Goal: Book appointment/travel/reservation

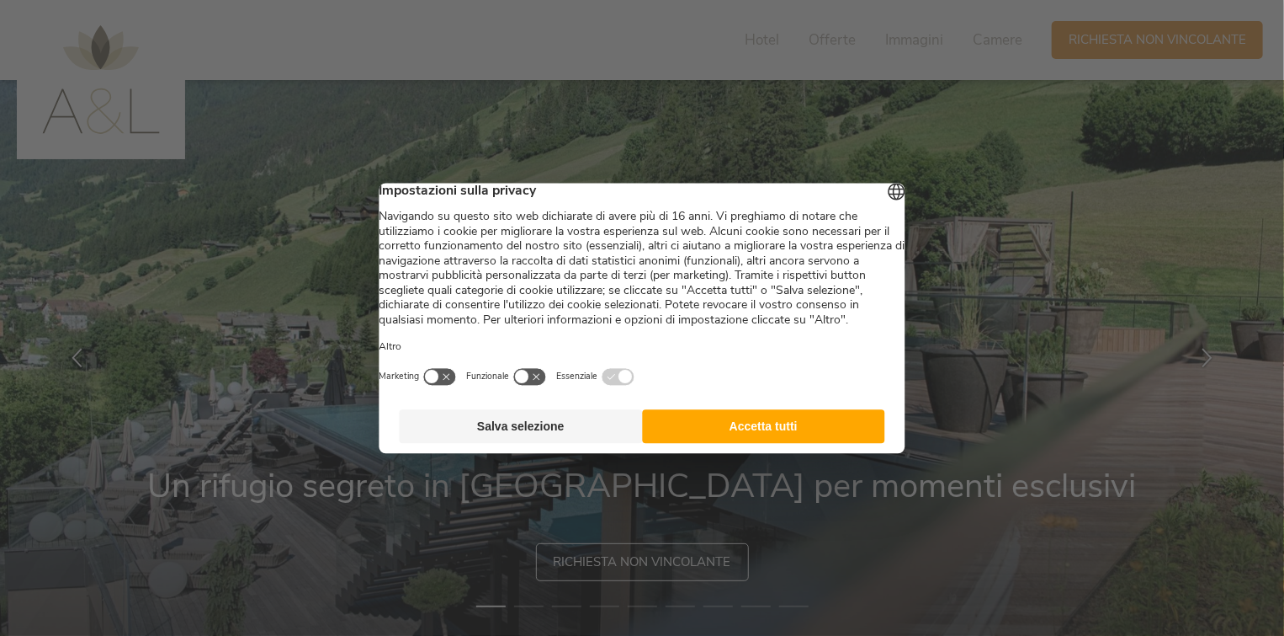
click at [572, 443] on button "Salva selezione" at bounding box center [521, 426] width 243 height 34
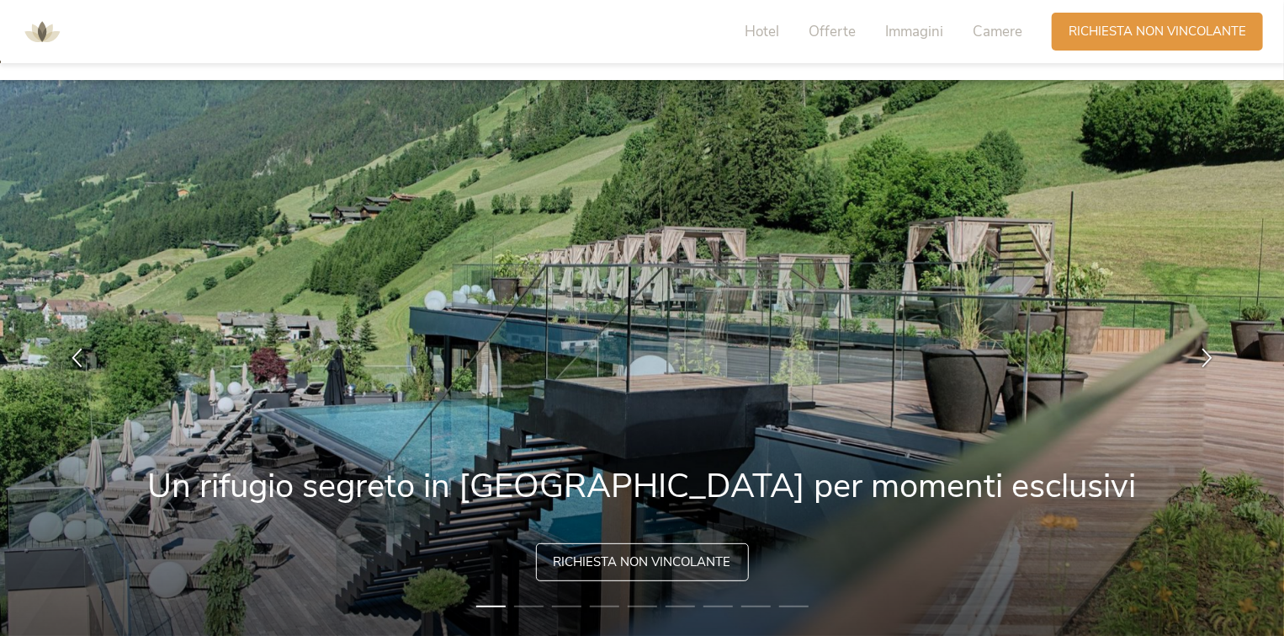
scroll to position [84, 0]
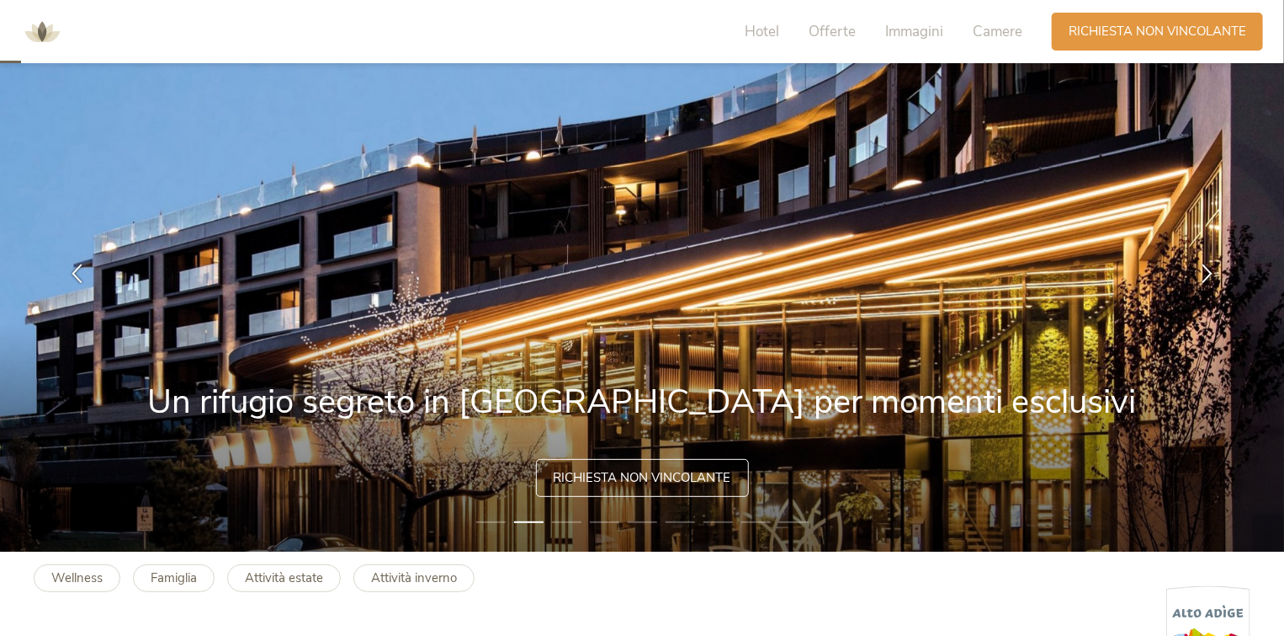
click at [631, 446] on img at bounding box center [642, 274] width 1285 height 556
click at [487, 523] on li "1" at bounding box center [490, 521] width 29 height 17
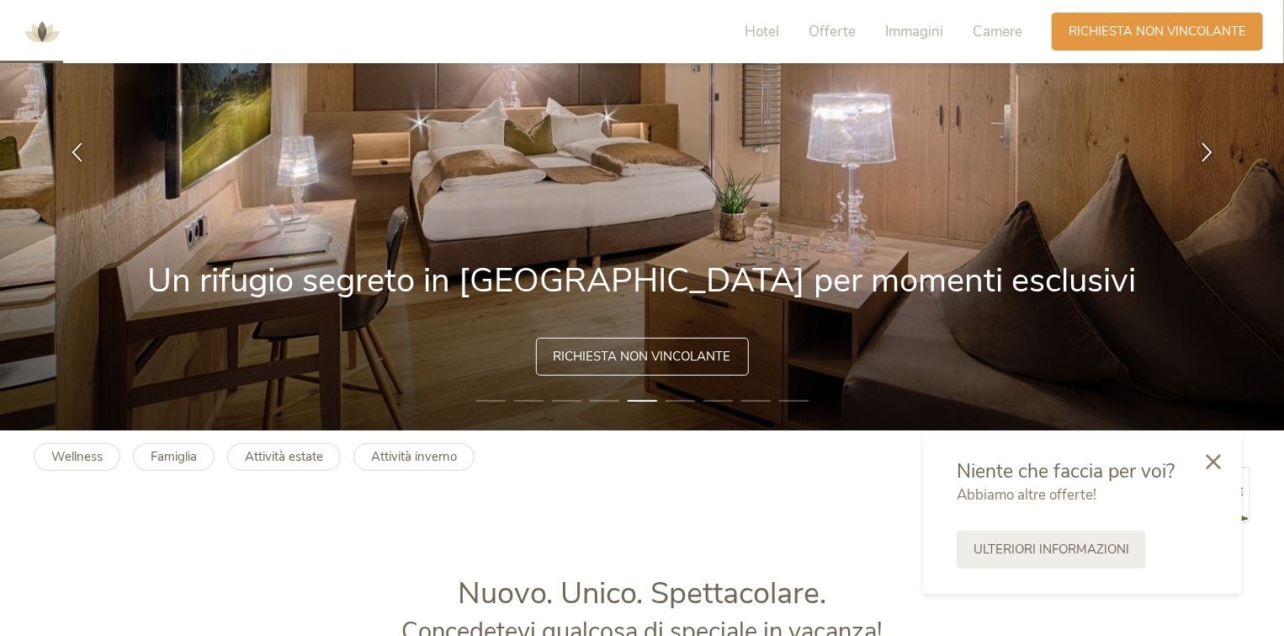
scroll to position [253, 0]
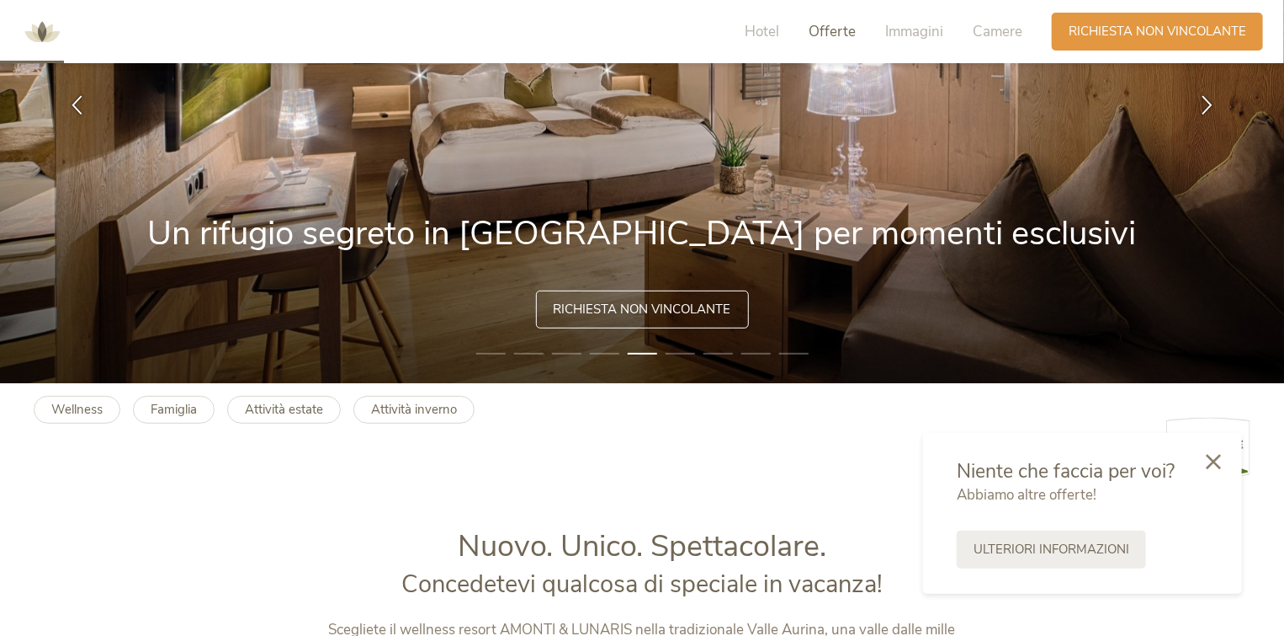
click at [832, 35] on span "Offerte" at bounding box center [832, 31] width 47 height 19
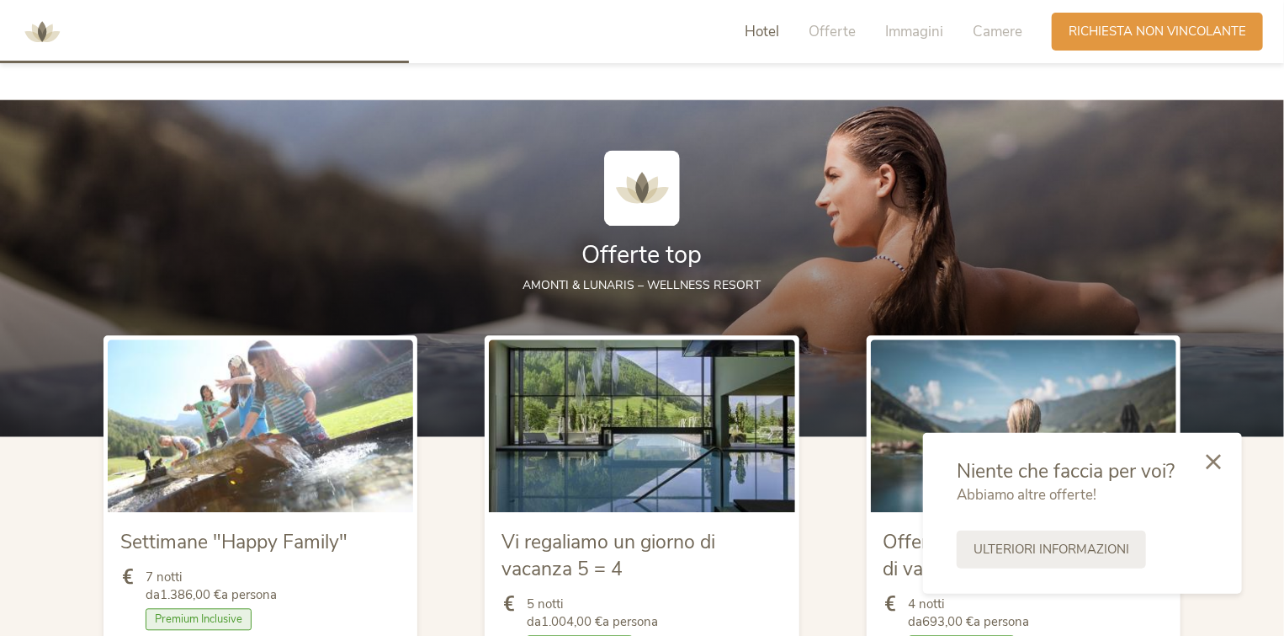
scroll to position [1609, 0]
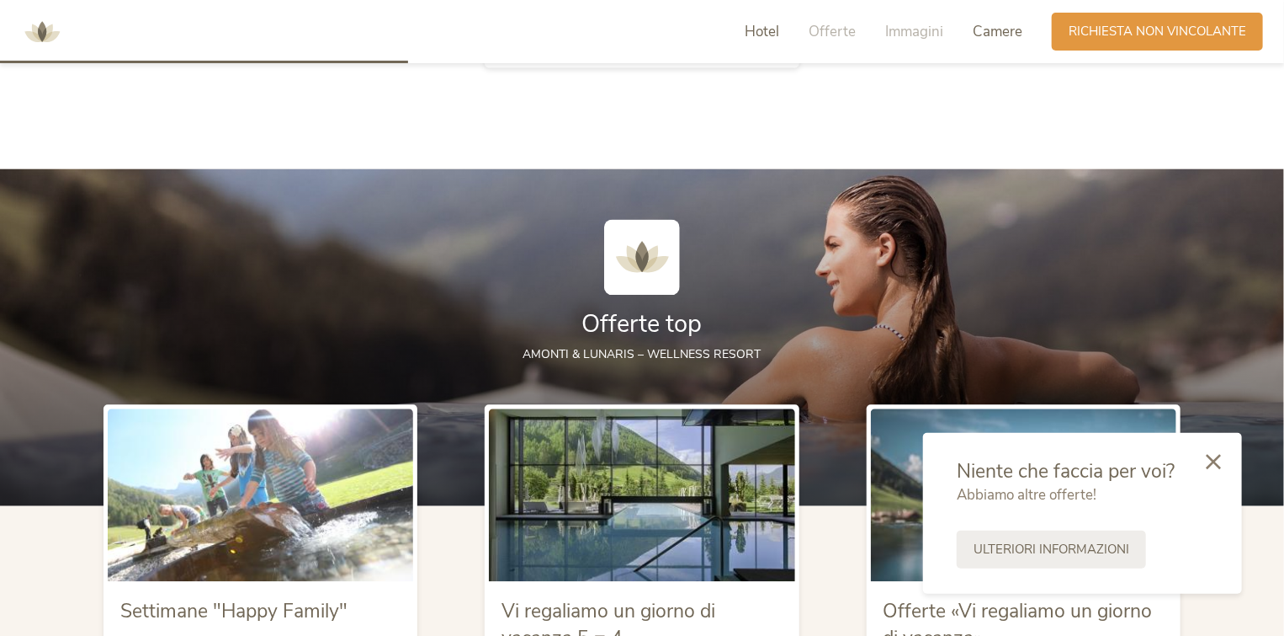
click at [1003, 37] on span "Camere" at bounding box center [998, 31] width 50 height 19
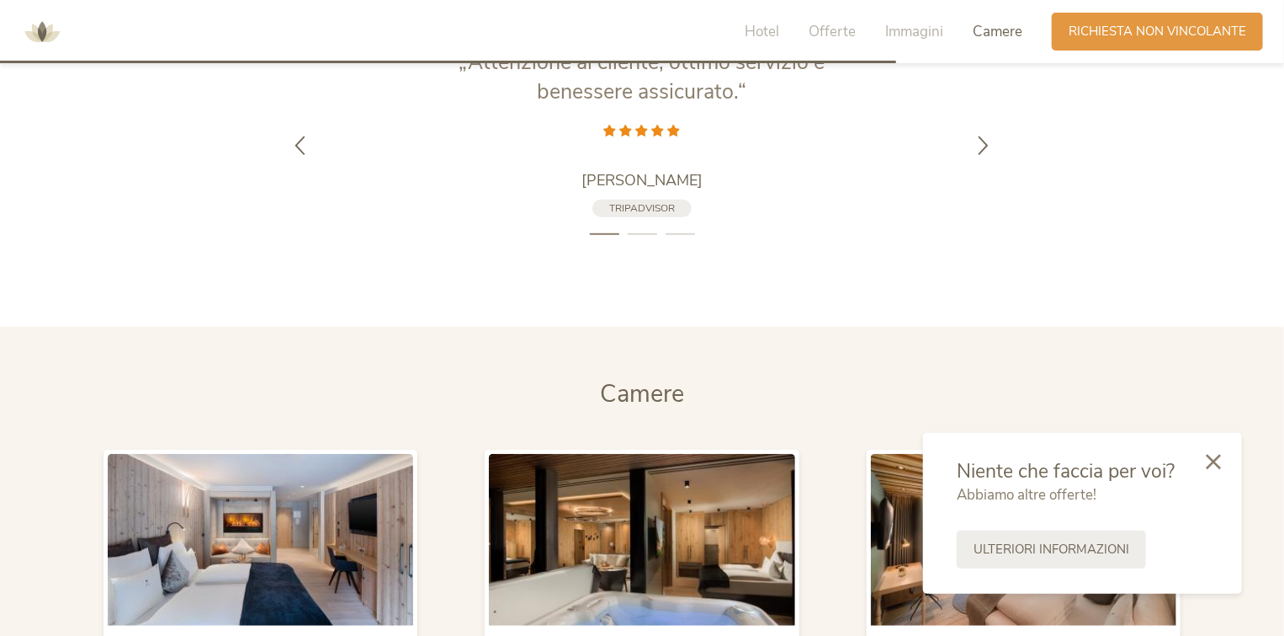
scroll to position [3531, 0]
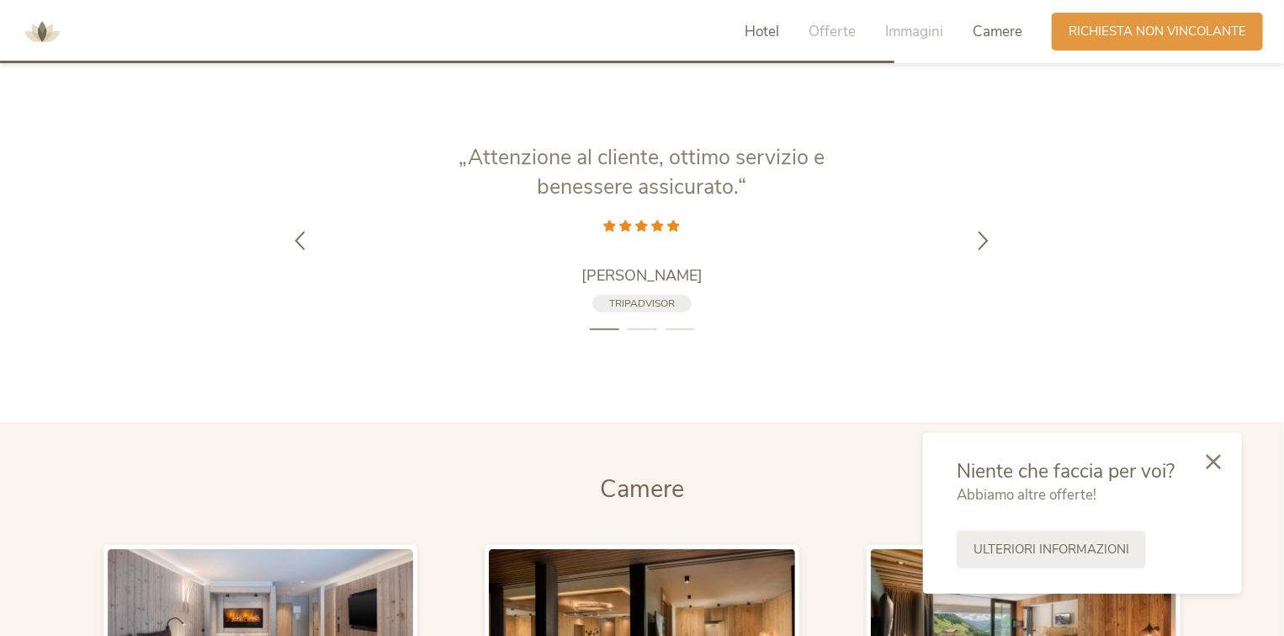
click at [762, 37] on span "Hotel" at bounding box center [762, 31] width 35 height 19
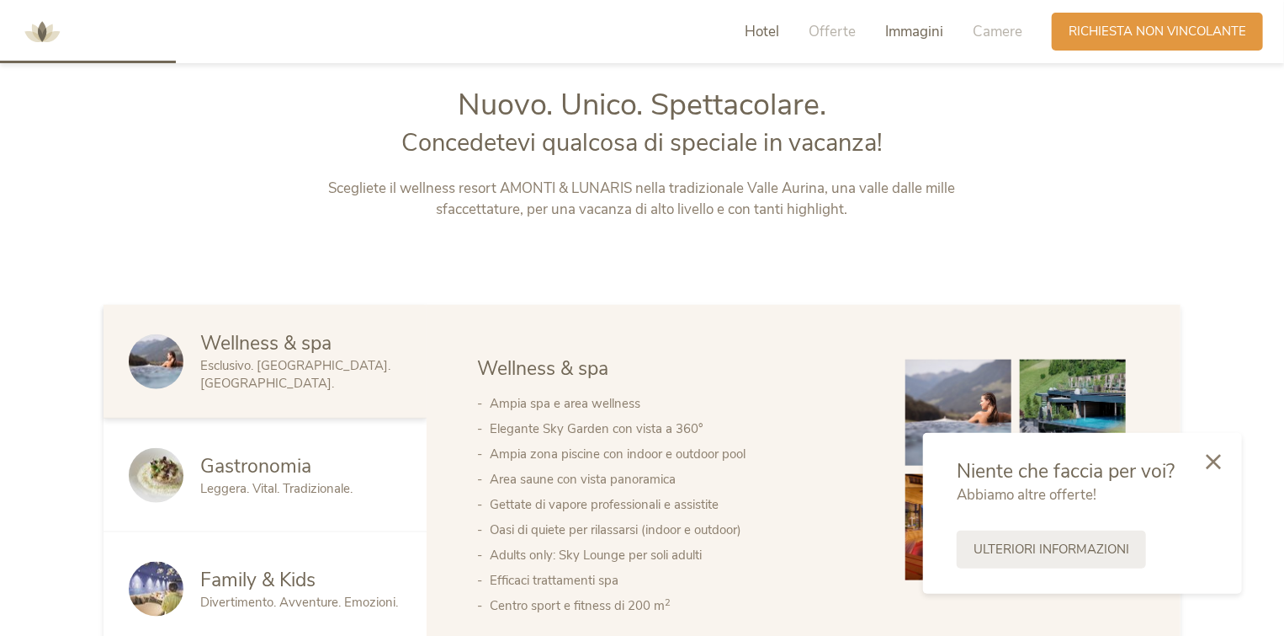
click at [917, 41] on div "Immagini" at bounding box center [915, 32] width 58 height 20
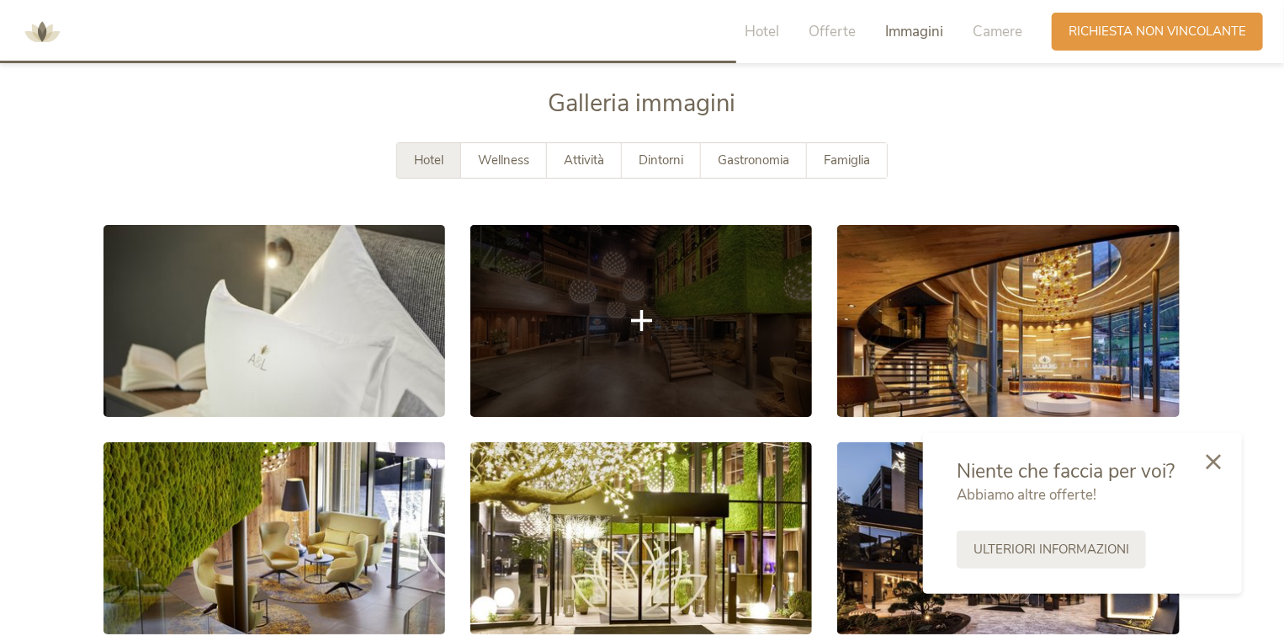
scroll to position [2945, 0]
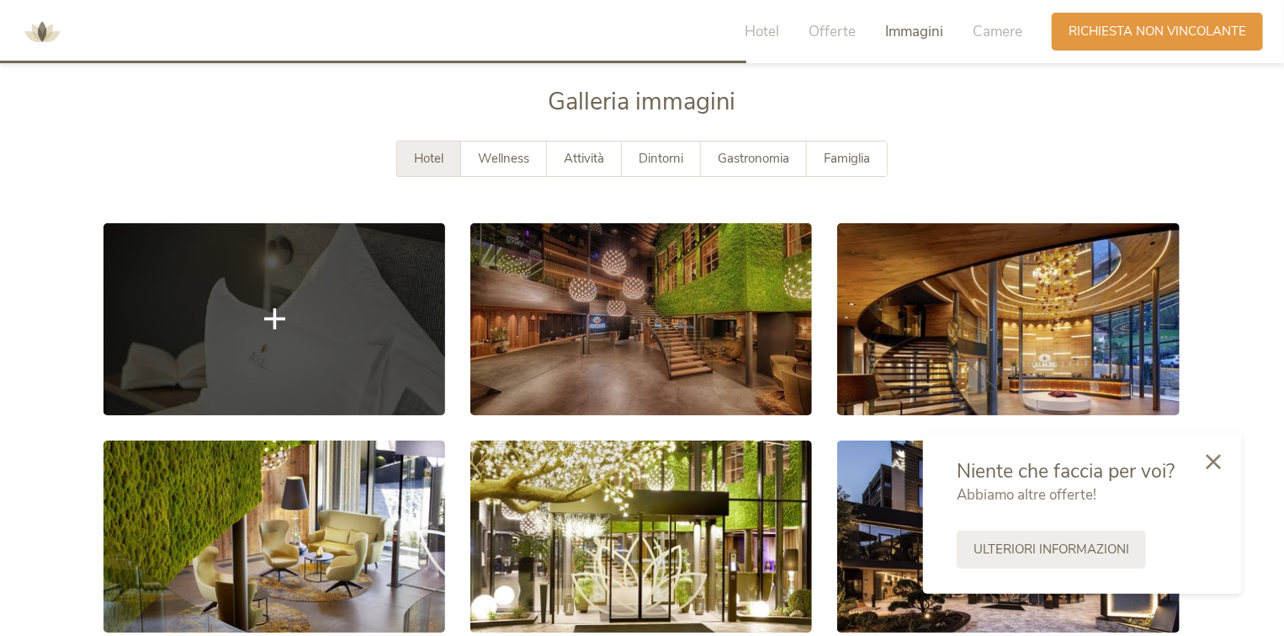
click at [313, 337] on link at bounding box center [275, 319] width 342 height 192
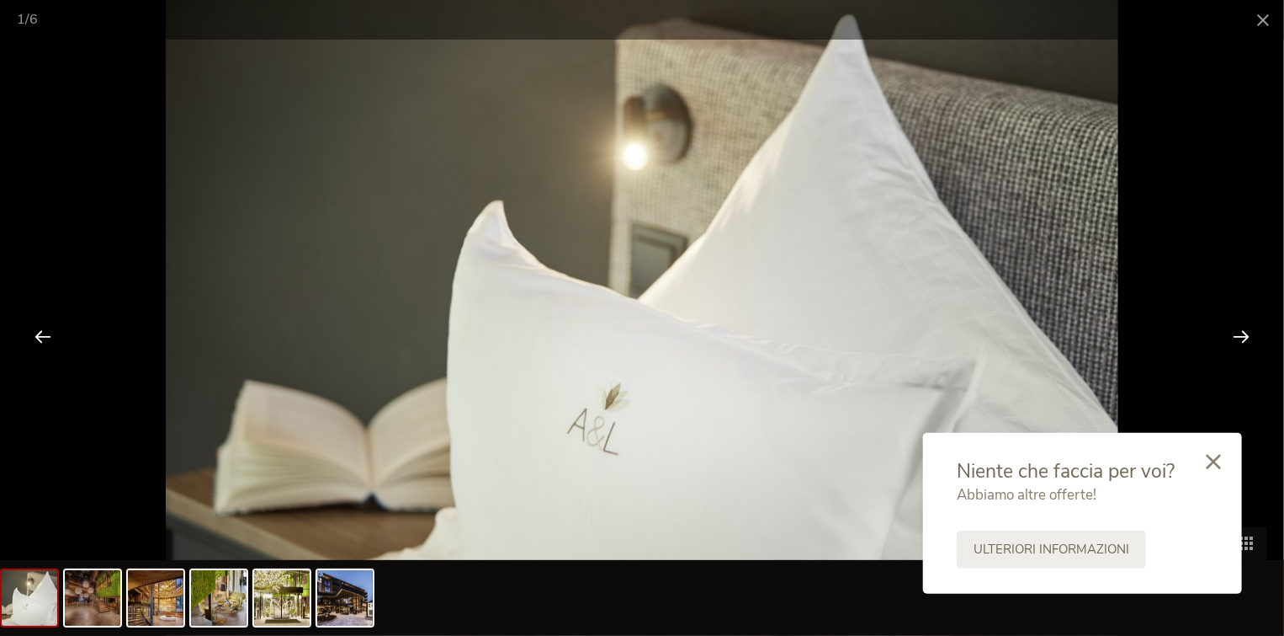
click at [1243, 338] on div at bounding box center [1241, 336] width 52 height 52
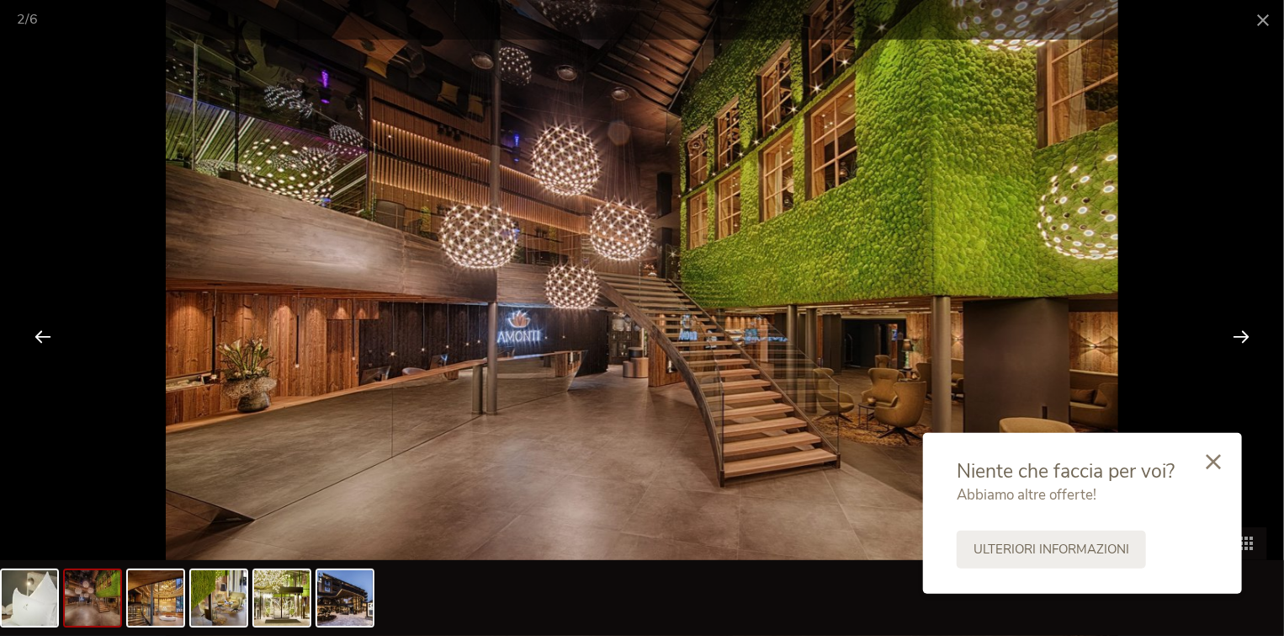
click at [1243, 338] on div at bounding box center [1241, 336] width 52 height 52
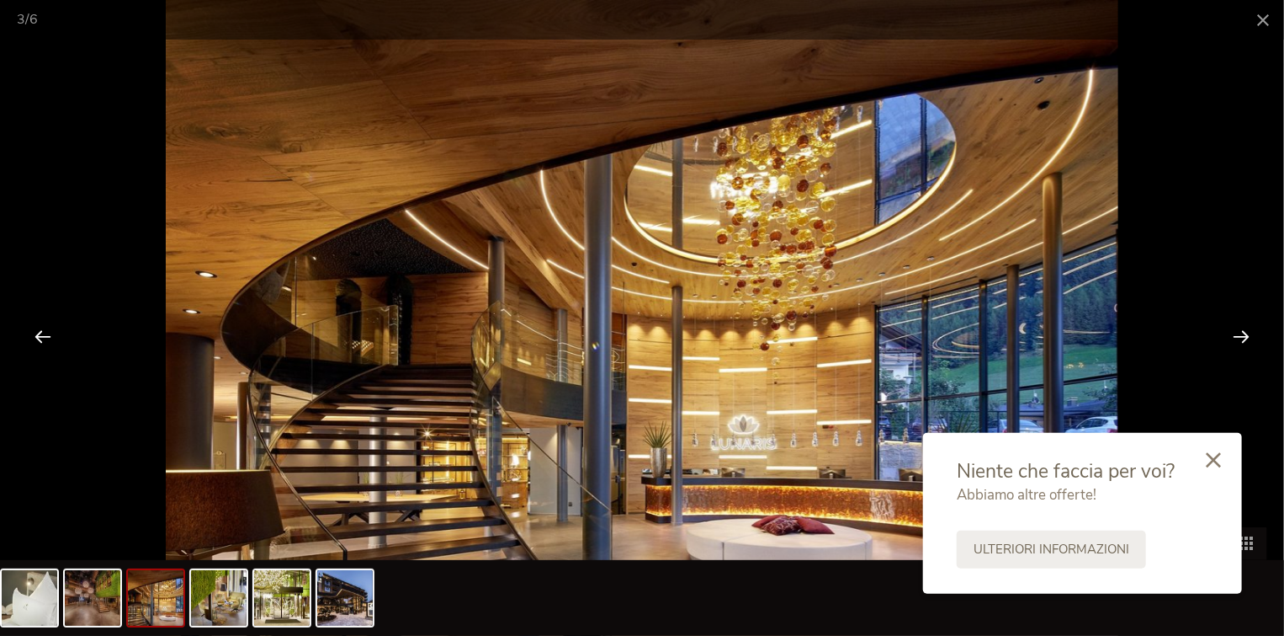
click at [1215, 460] on icon at bounding box center [1213, 459] width 15 height 15
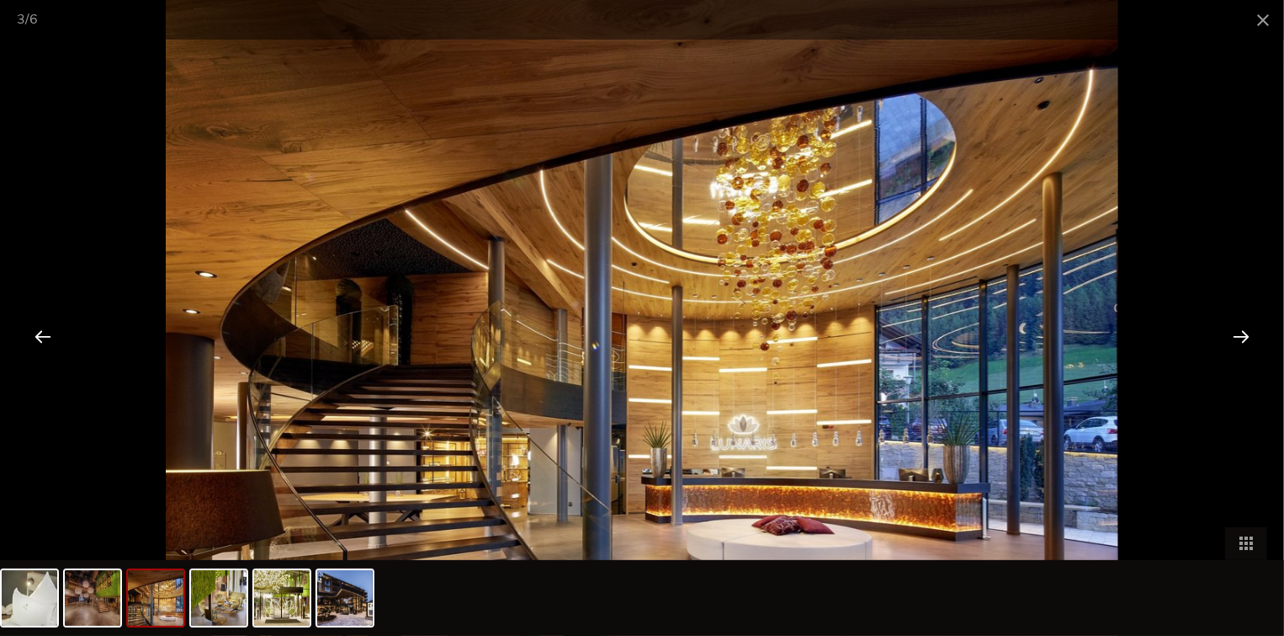
click at [1247, 336] on div at bounding box center [1241, 336] width 52 height 52
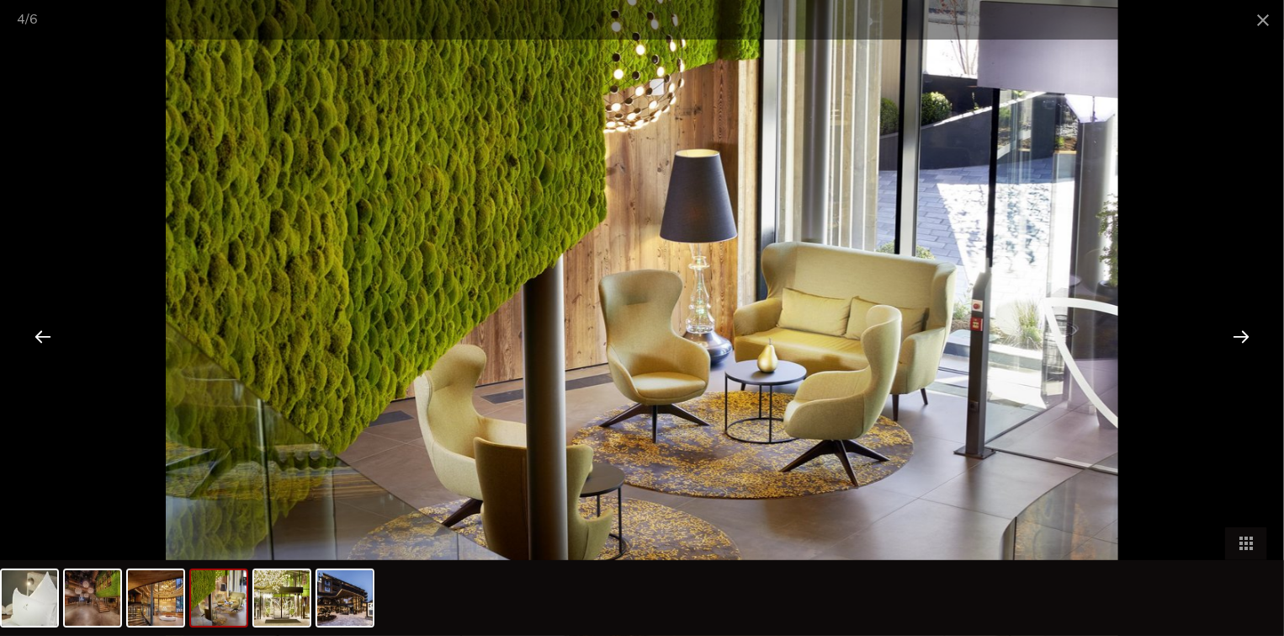
click at [1247, 336] on div at bounding box center [1241, 336] width 52 height 52
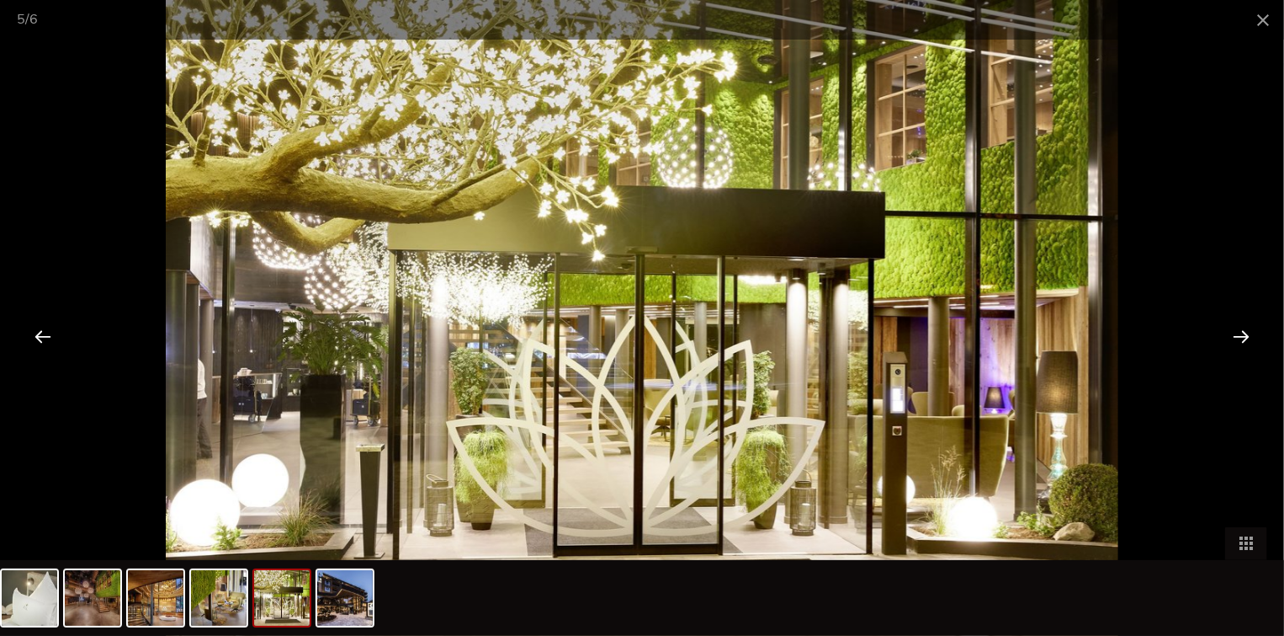
click at [1247, 336] on div at bounding box center [1241, 336] width 52 height 52
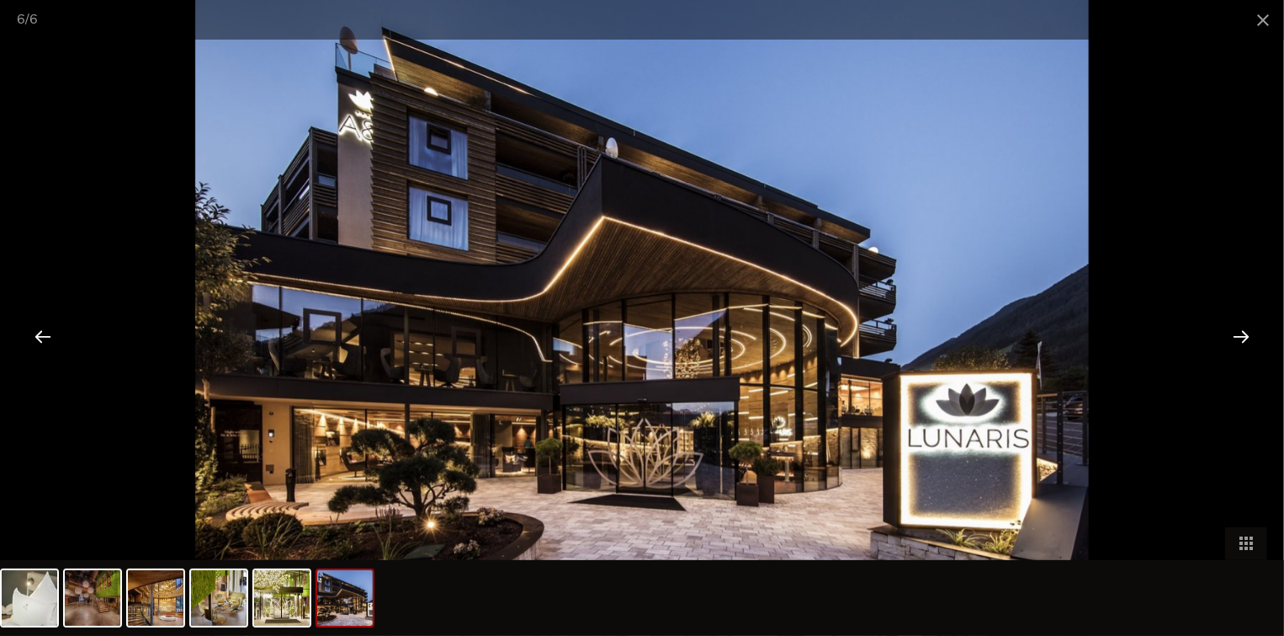
click at [1247, 336] on div at bounding box center [1241, 336] width 52 height 52
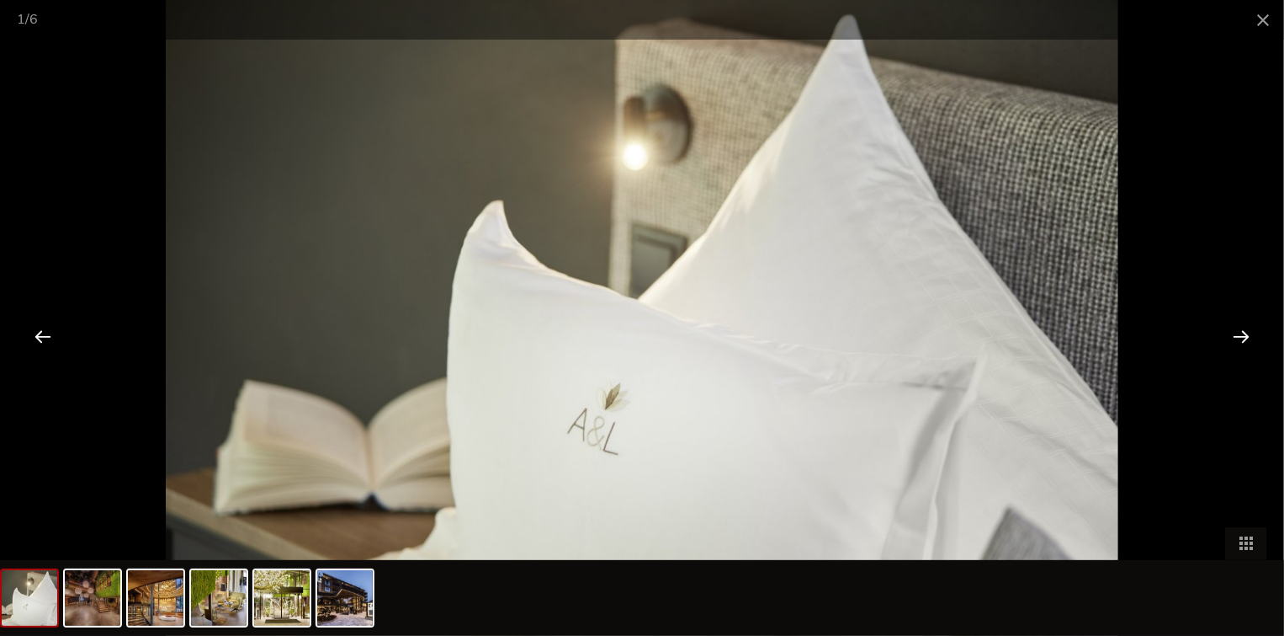
click at [1247, 336] on div at bounding box center [1241, 336] width 52 height 52
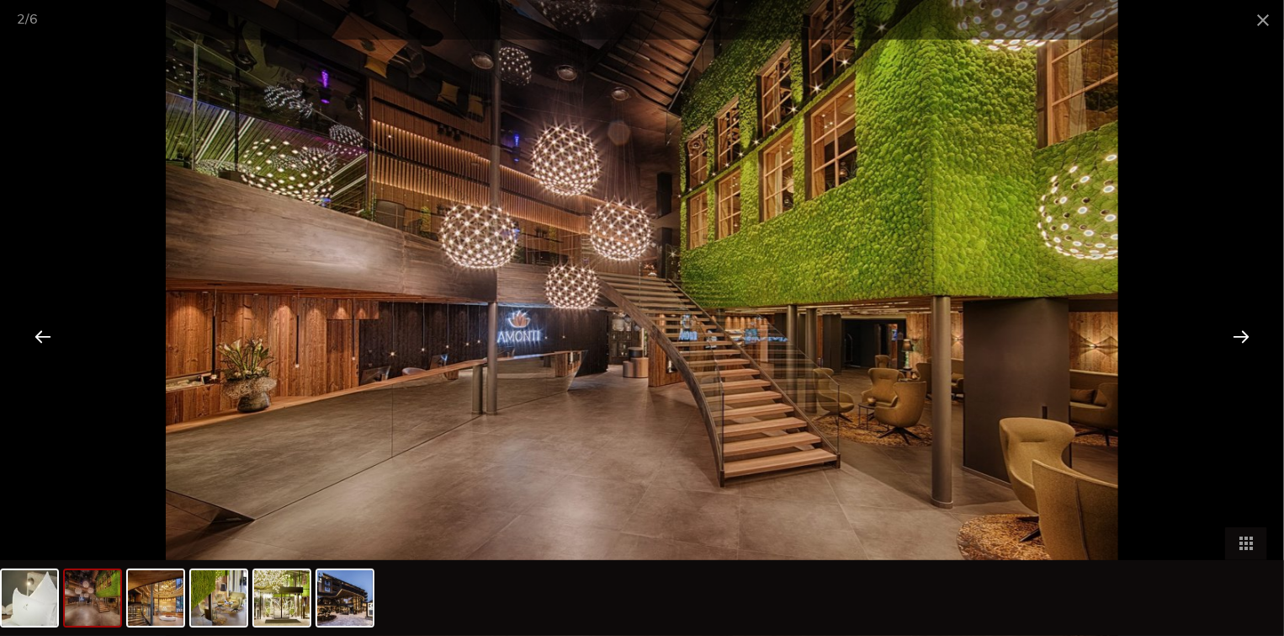
click at [1247, 336] on div at bounding box center [1241, 336] width 52 height 52
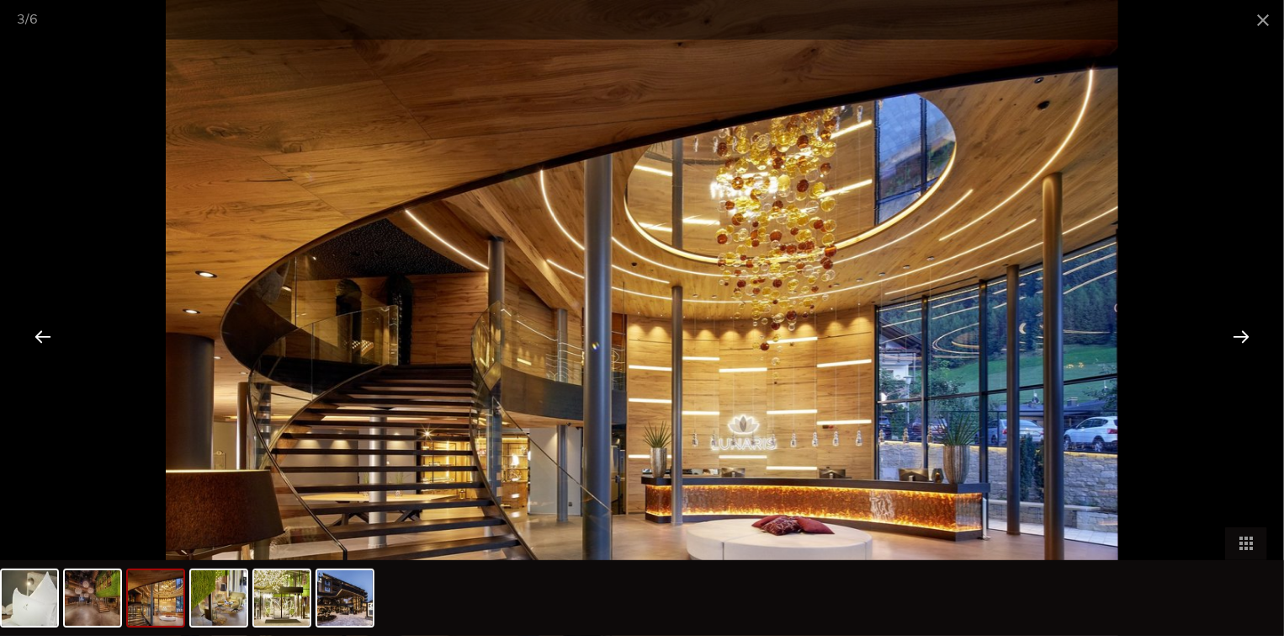
click at [1247, 336] on div at bounding box center [1241, 336] width 52 height 52
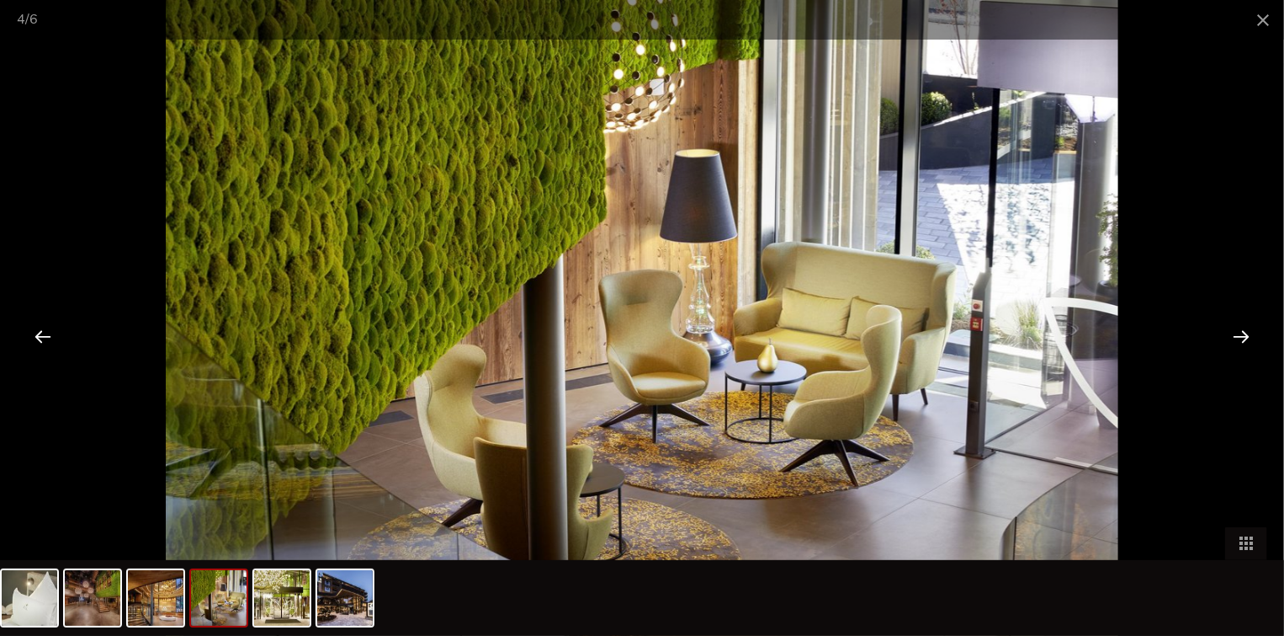
click at [1247, 336] on div at bounding box center [1241, 336] width 52 height 52
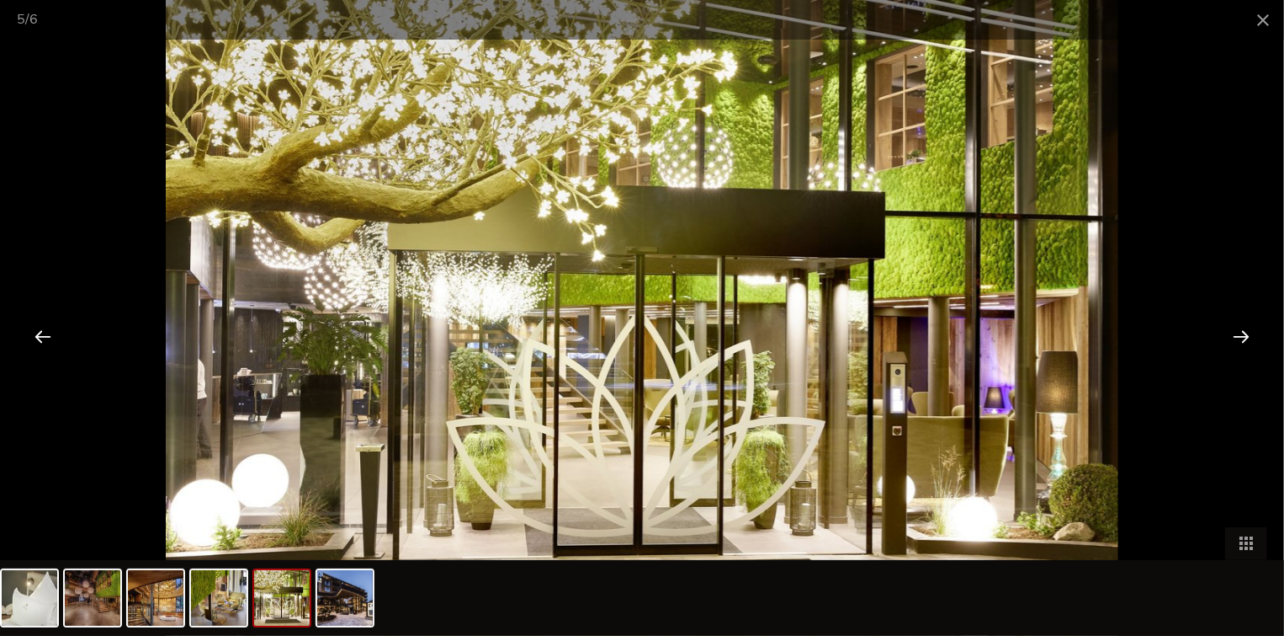
click at [1247, 336] on div at bounding box center [1241, 336] width 52 height 52
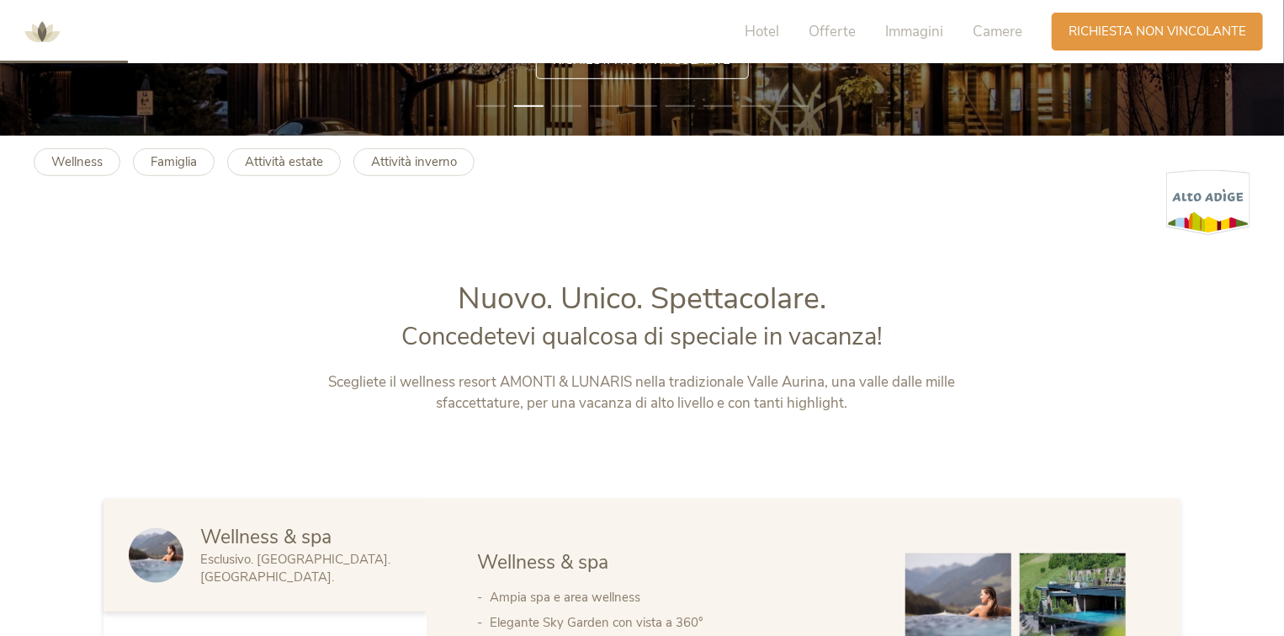
scroll to position [337, 0]
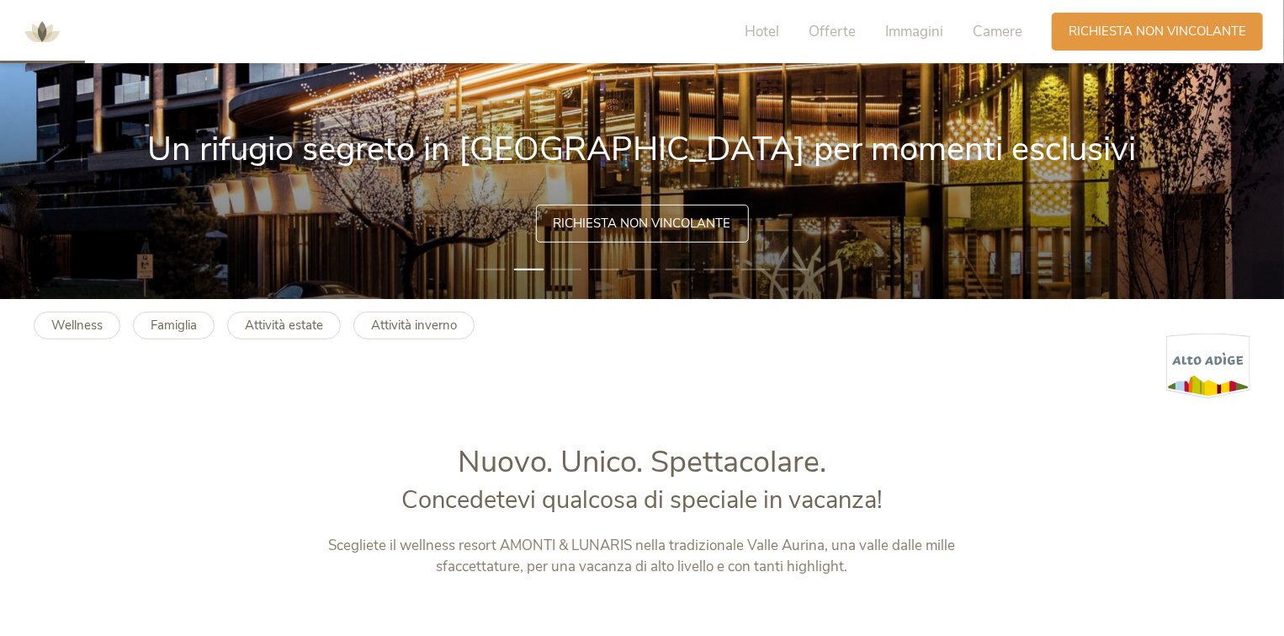
click at [593, 221] on span "Richiesta non vincolante" at bounding box center [643, 224] width 178 height 18
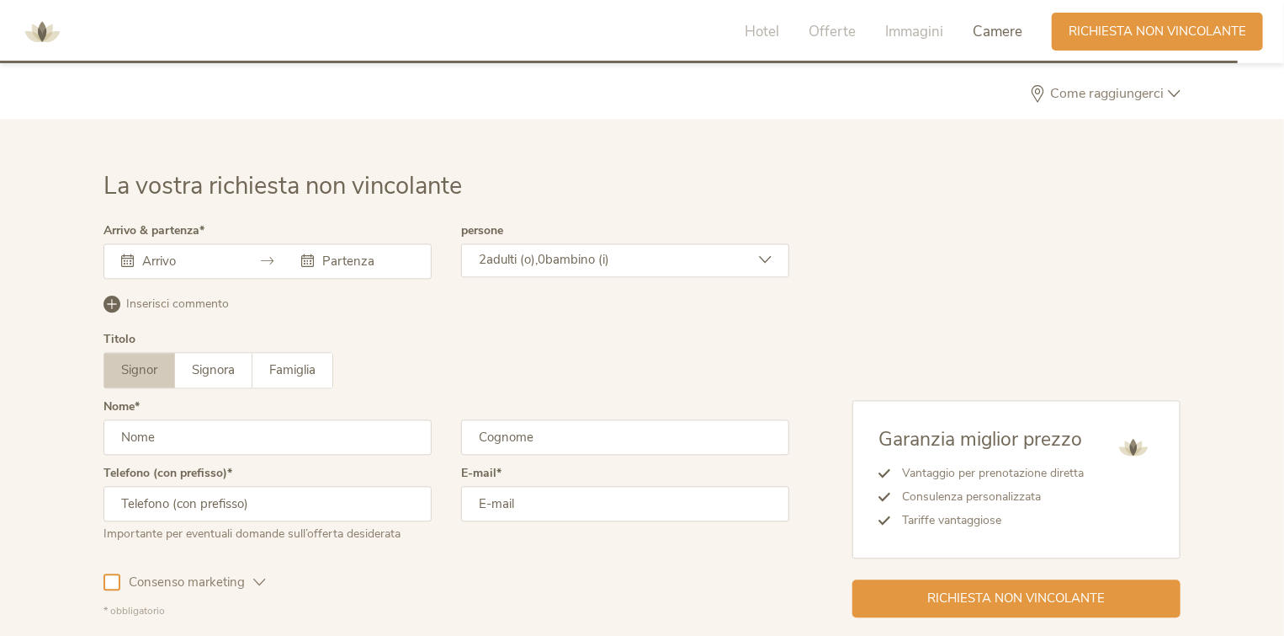
scroll to position [5003, 0]
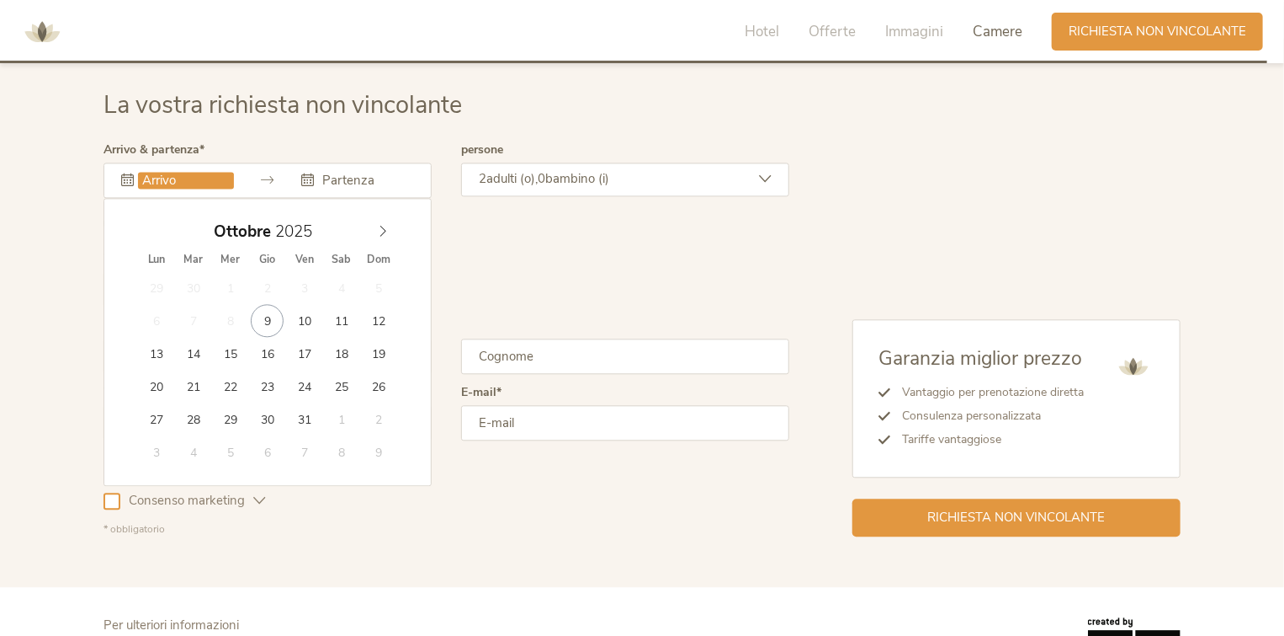
click at [199, 177] on input "text" at bounding box center [186, 180] width 96 height 17
click at [384, 229] on icon at bounding box center [383, 231] width 6 height 11
type input "22.12.2025"
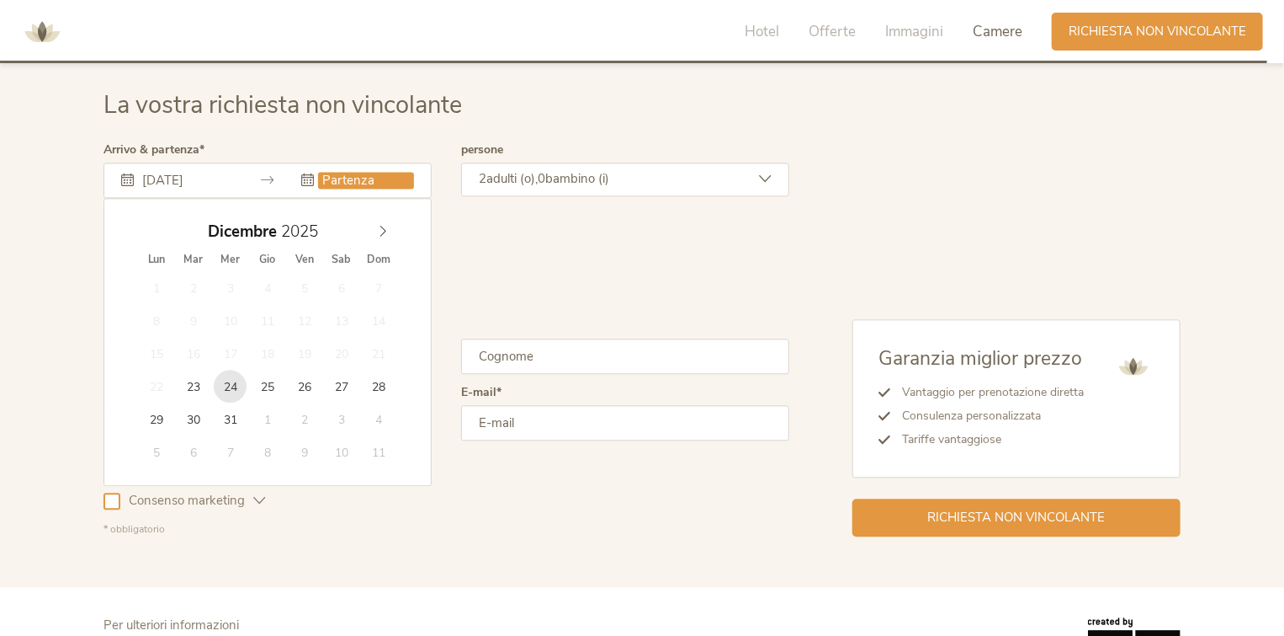
type input "24.12.2025"
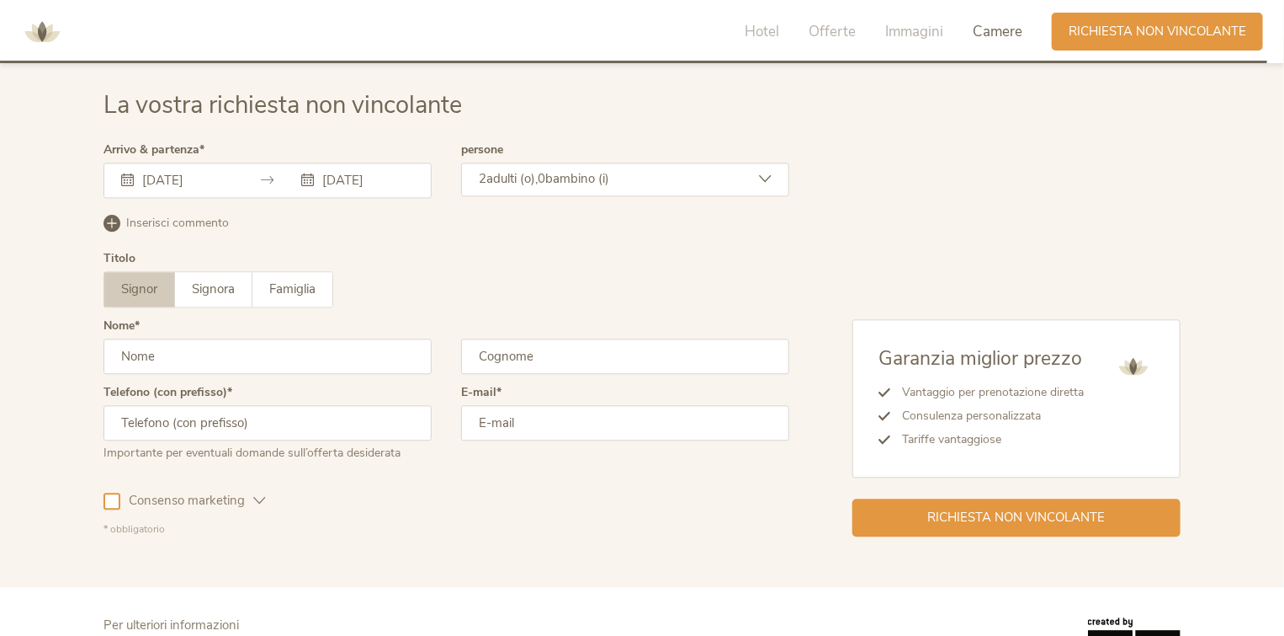
click at [189, 346] on input "text" at bounding box center [268, 355] width 328 height 35
type input "gianmarco"
type input "menegazzi"
type input "3451429723"
type input "gianmarcomene@gmail.com"
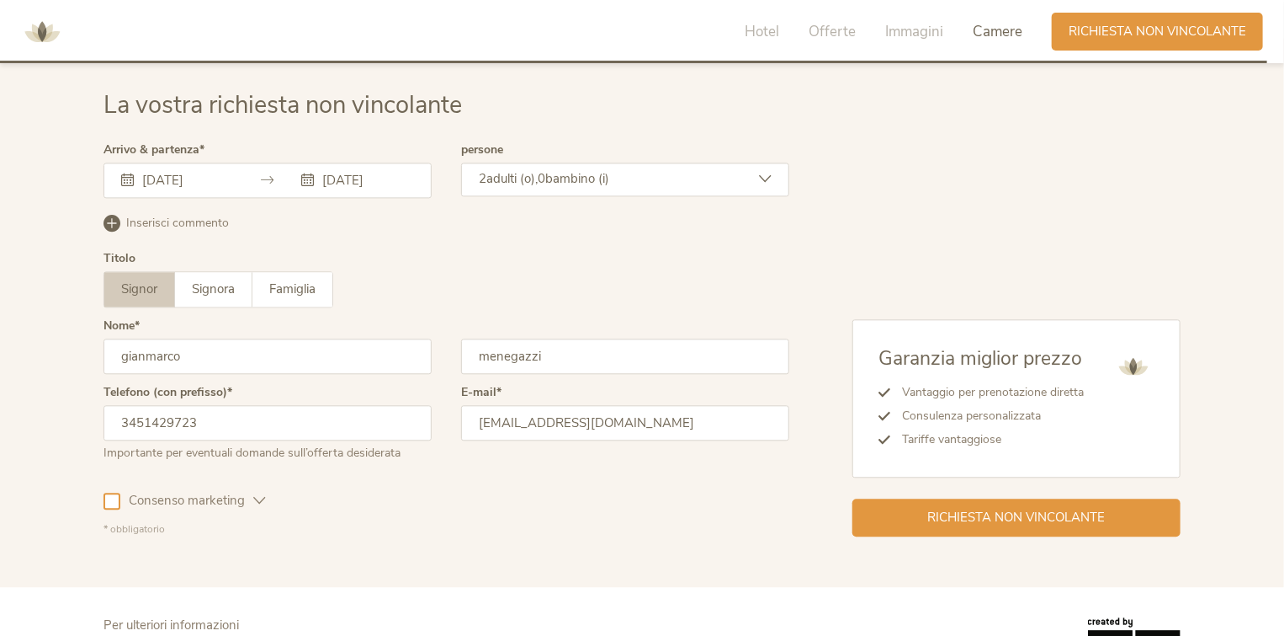
click at [109, 494] on div at bounding box center [112, 500] width 17 height 17
click at [109, 495] on icon at bounding box center [112, 500] width 11 height 11
click at [178, 504] on span "Consenso marketing" at bounding box center [186, 501] width 133 height 18
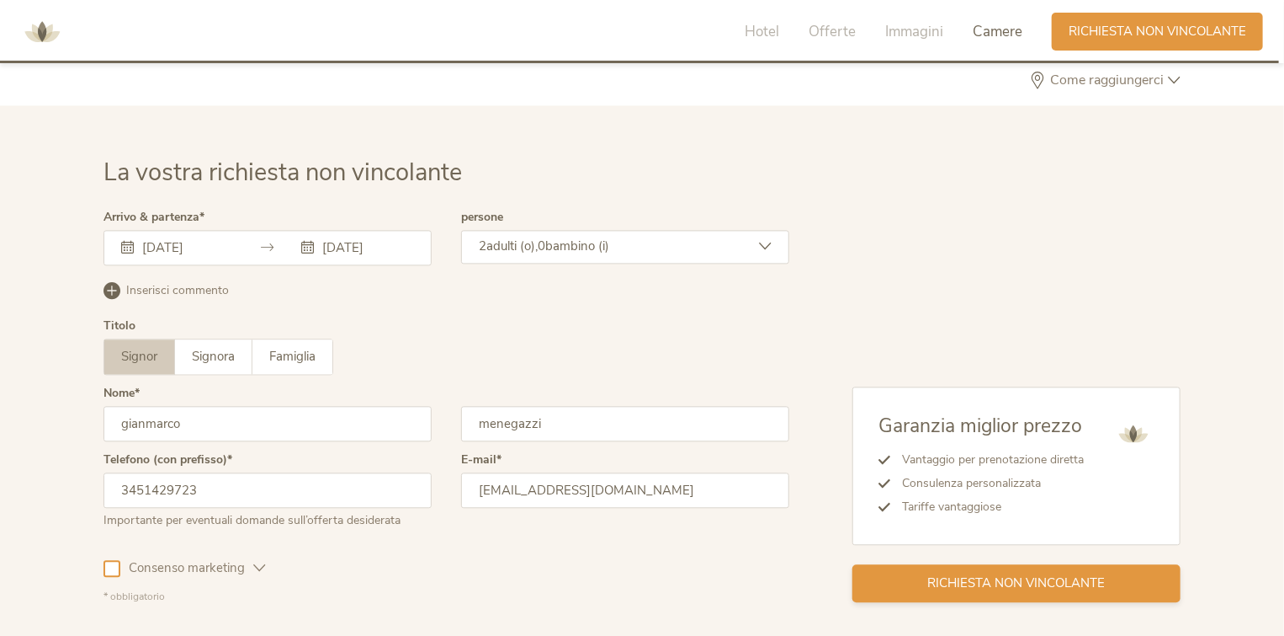
scroll to position [5068, 0]
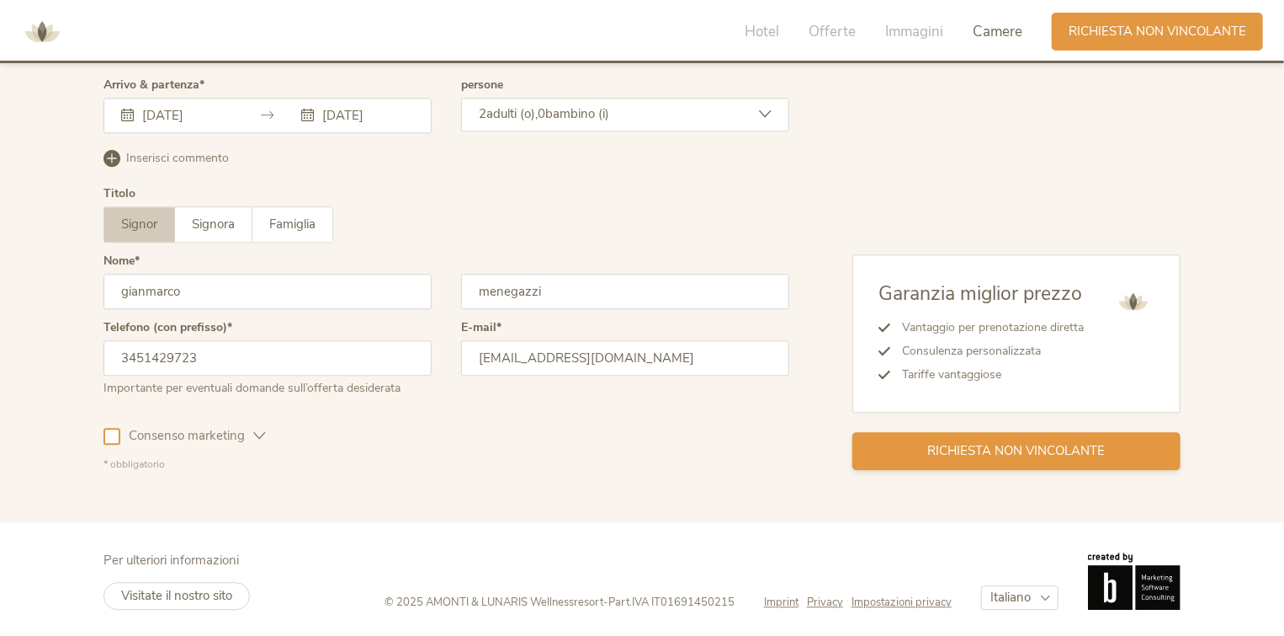
click at [968, 442] on span "Richiesta non vincolante" at bounding box center [1017, 451] width 178 height 18
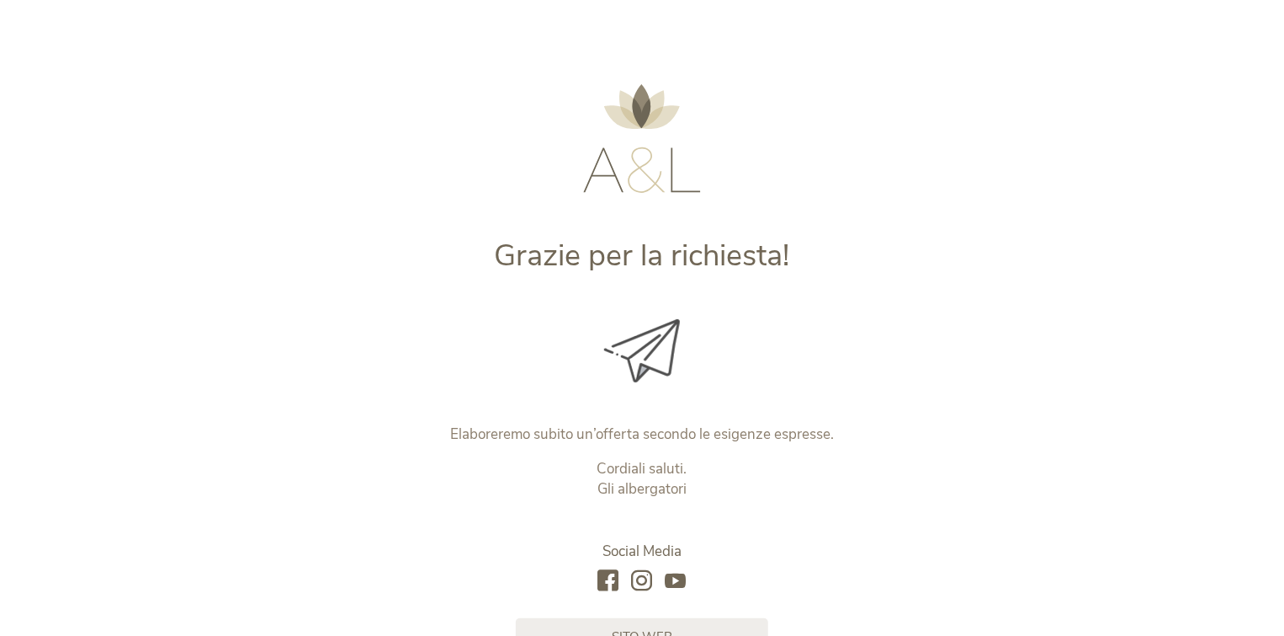
scroll to position [178, 0]
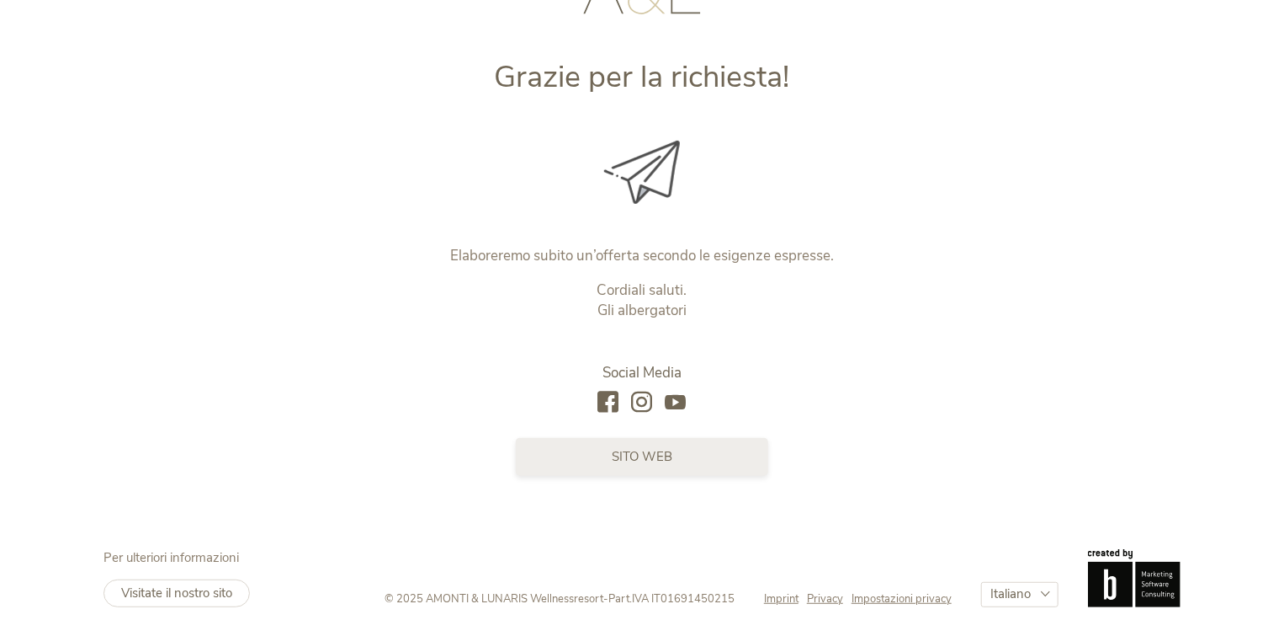
click at [704, 456] on link "sito web" at bounding box center [642, 457] width 253 height 38
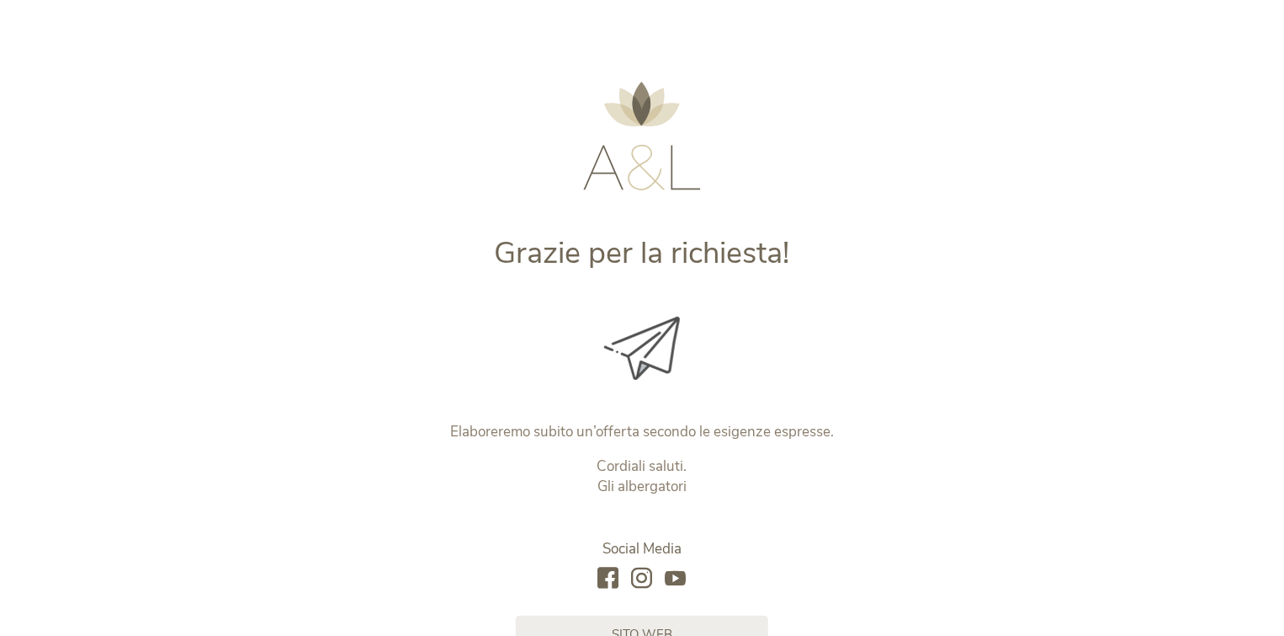
scroll to position [0, 0]
click at [625, 104] on img at bounding box center [642, 138] width 118 height 109
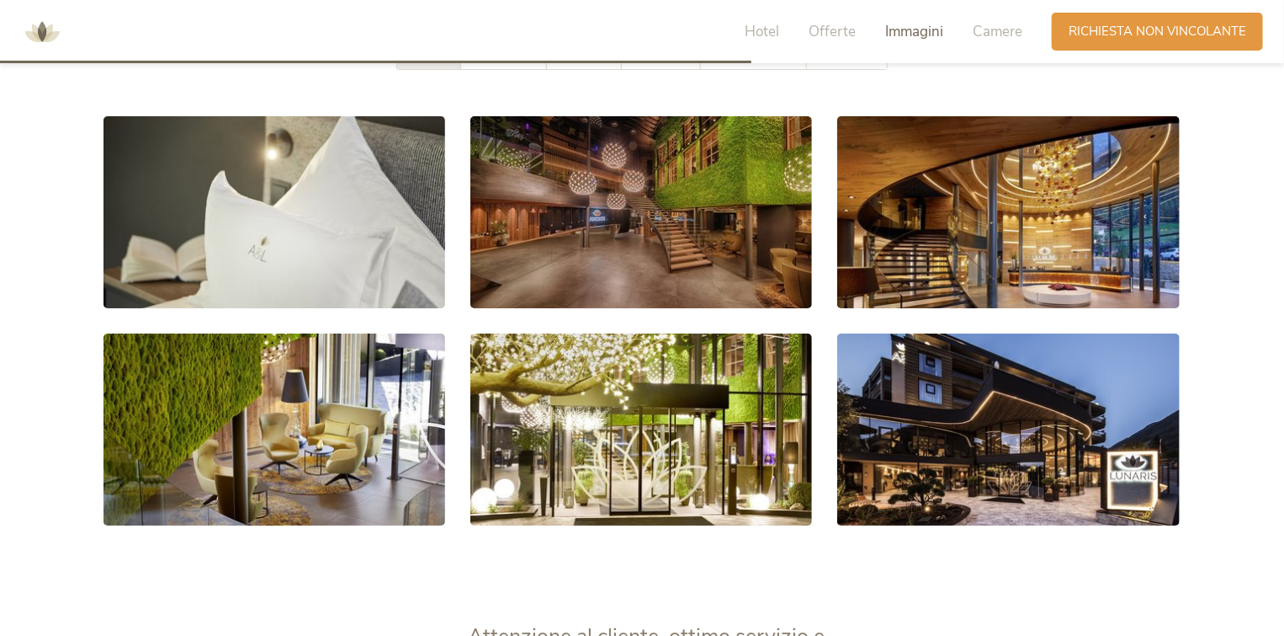
scroll to position [2946, 0]
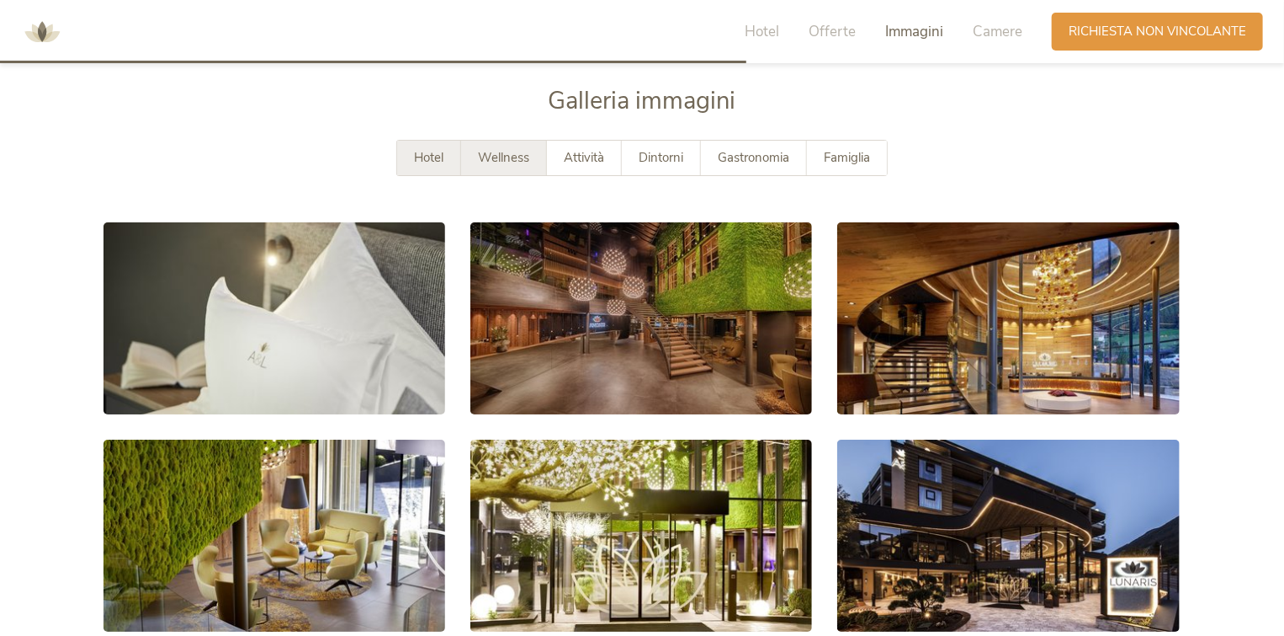
click at [491, 156] on span "Wellness" at bounding box center [503, 157] width 51 height 17
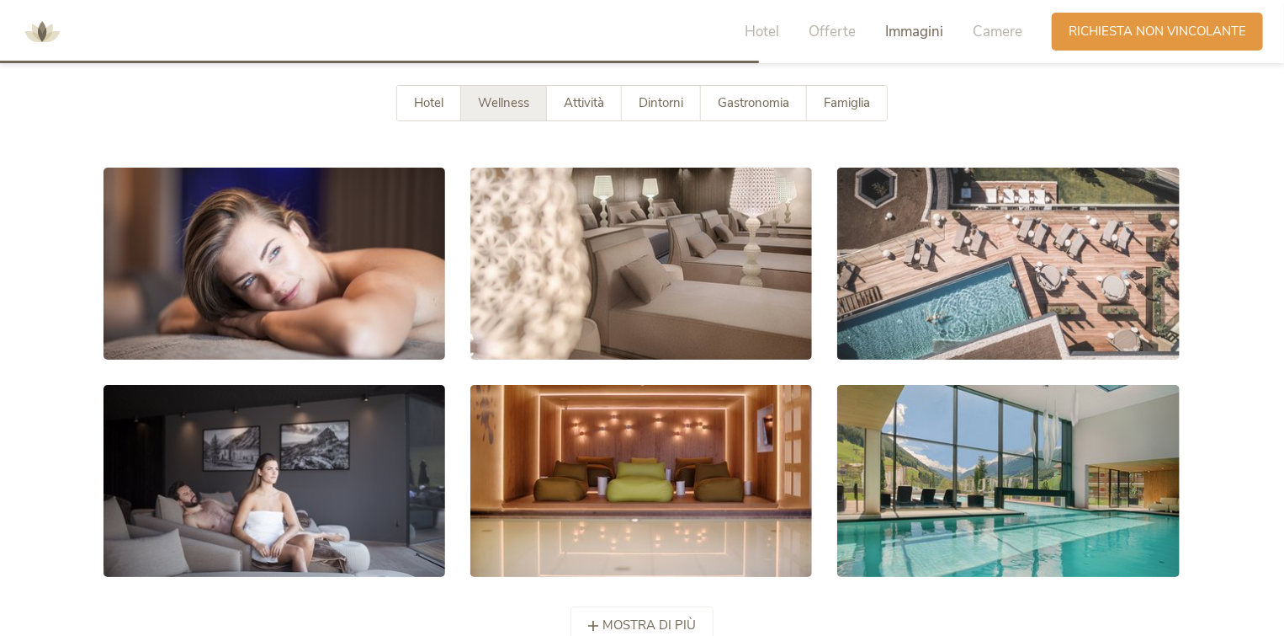
scroll to position [3030, 0]
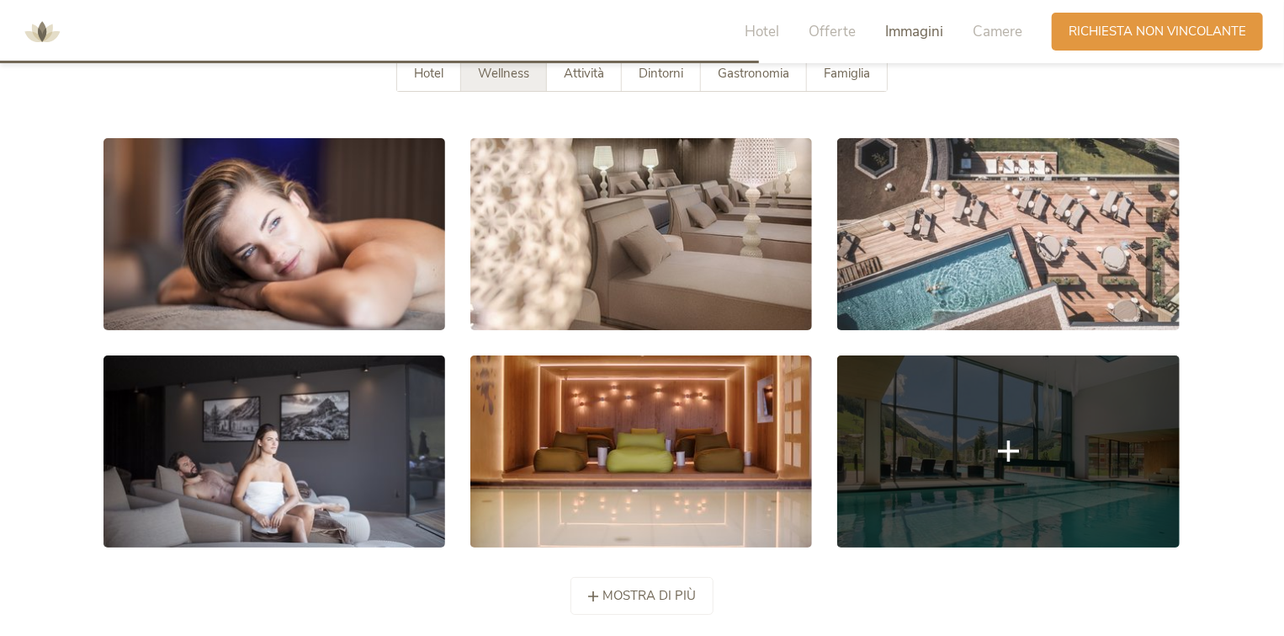
click at [939, 412] on link at bounding box center [1009, 451] width 342 height 192
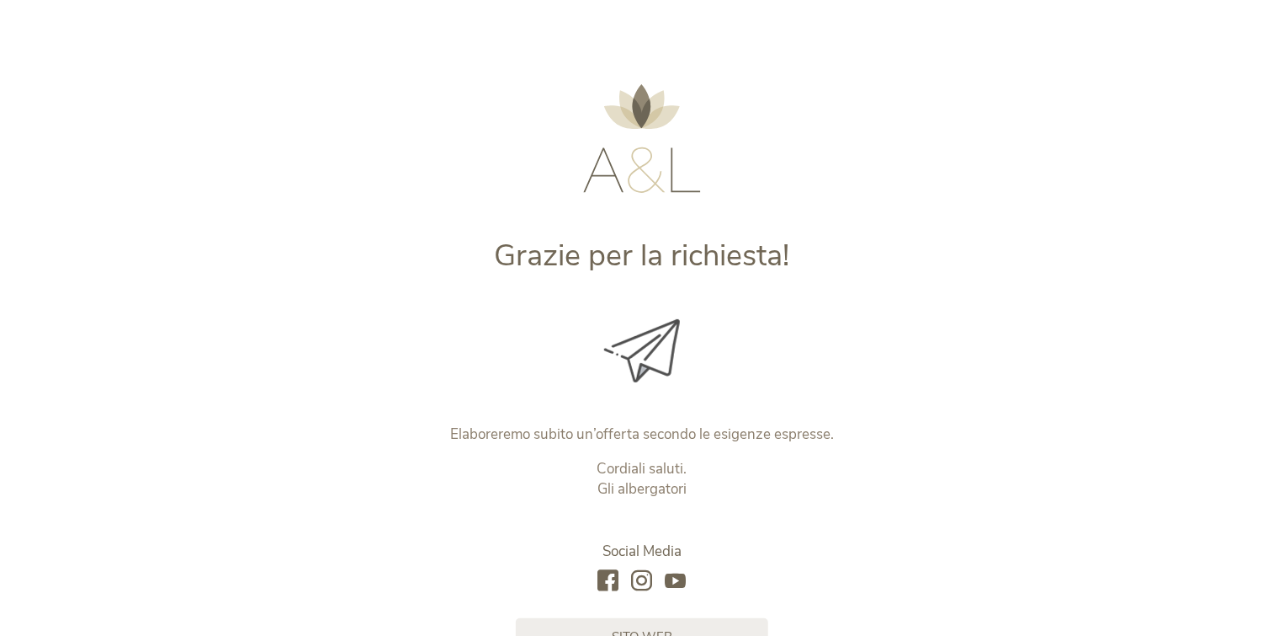
click at [636, 136] on img at bounding box center [642, 138] width 118 height 109
